Goal: Task Accomplishment & Management: Manage account settings

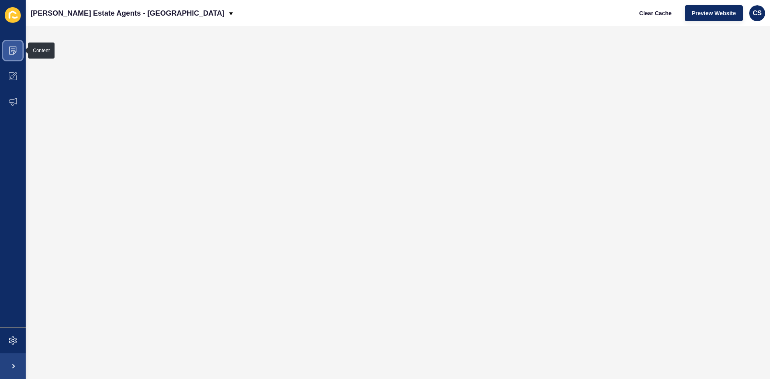
click at [7, 50] on span at bounding box center [13, 51] width 26 height 26
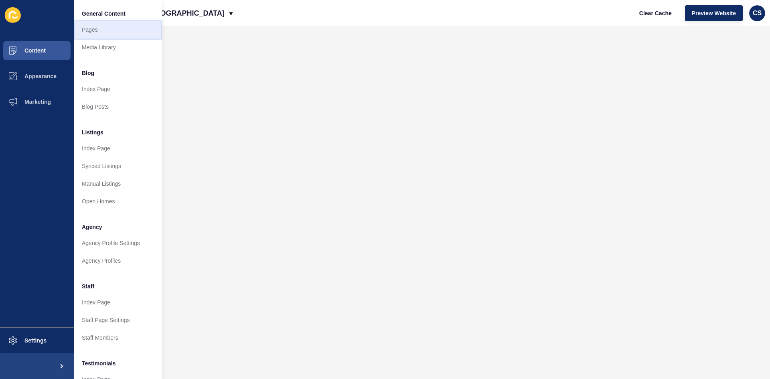
click at [96, 32] on link "Pages" at bounding box center [118, 30] width 88 height 18
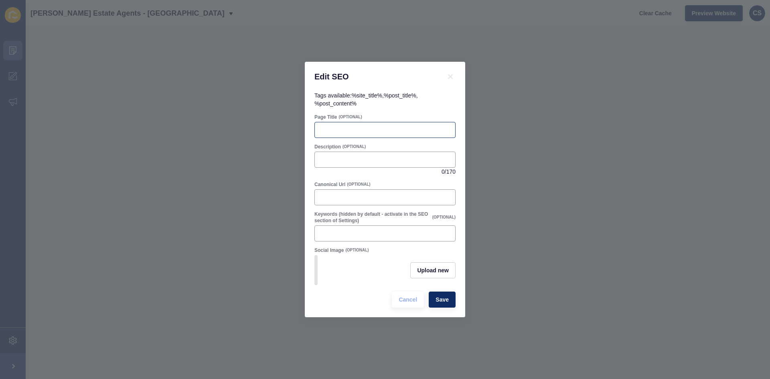
click at [391, 132] on div at bounding box center [384, 130] width 141 height 16
paste input "Tenant FAQs – Renting a Home in [GEOGRAPHIC_DATA] | [PERSON_NAME]"
type input "Tenant FAQs – Renting a Home in [GEOGRAPHIC_DATA] | [PERSON_NAME]"
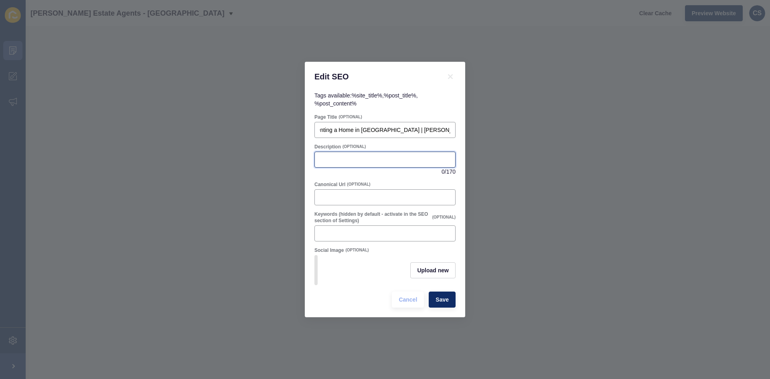
scroll to position [0, 0]
click at [378, 156] on input "Description" at bounding box center [385, 160] width 131 height 8
click at [369, 158] on input "Description" at bounding box center [385, 160] width 131 height 8
paste input "Find answers to common tenant questions in [GEOGRAPHIC_DATA]. Learn about depos…"
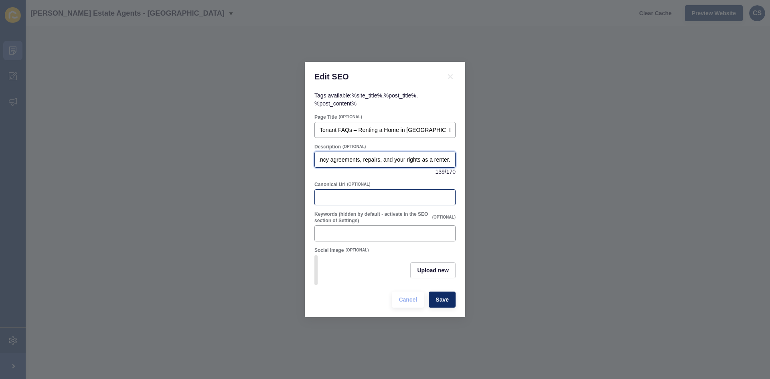
type input "Find answers to common tenant questions in [GEOGRAPHIC_DATA]. Learn about depos…"
drag, startPoint x: 353, startPoint y: 202, endPoint x: 355, endPoint y: 197, distance: 5.5
click at [353, 201] on div at bounding box center [384, 197] width 141 height 16
drag, startPoint x: 355, startPoint y: 197, endPoint x: 358, endPoint y: 209, distance: 12.8
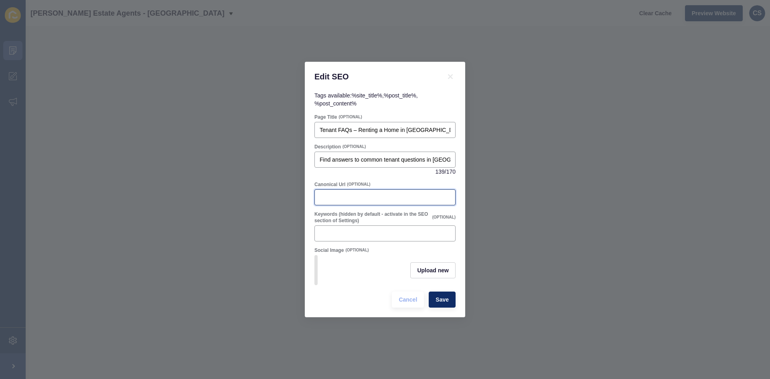
click at [355, 197] on input "Canonical Url" at bounding box center [385, 197] width 131 height 8
click at [446, 298] on button "Save" at bounding box center [442, 300] width 27 height 16
